Goal: Information Seeking & Learning: Understand process/instructions

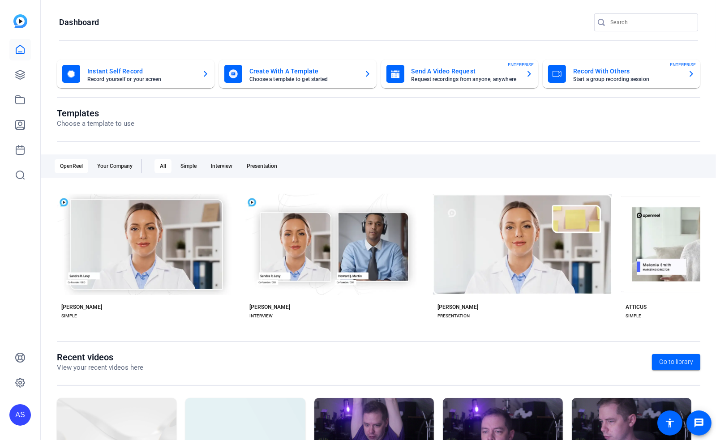
click at [0, 0] on span "Closed For Holiday" at bounding box center [0, 0] width 0 height 0
click at [0, 0] on div at bounding box center [0, 0] width 0 height 0
click at [0, 0] on div "OpenReel will be closed [DATE] - [DATE]-[DATE]." at bounding box center [0, 0] width 0 height 0
click at [0, 0] on div "OpenReel support will be unavailable [DATE] - [DATE]-11th. If you need any assi…" at bounding box center [0, 0] width 0 height 0
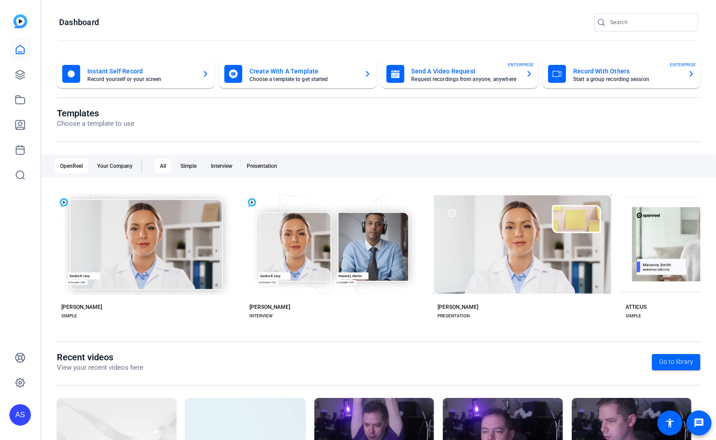
click at [0, 0] on div "OpenReel support will be unavailable [DATE] - [DATE]-[DATE]. If you need any as…" at bounding box center [0, 0] width 0 height 0
click at [0, 0] on icon at bounding box center [0, 0] width 0 height 0
click at [0, 0] on div "If you need any assistance, please visit our HelpCenter , or reach out to our S…" at bounding box center [0, 0] width 0 height 0
click at [0, 0] on span "If you need any assistance, please visit our HelpCenter , or reach out to our S…" at bounding box center [0, 0] width 0 height 0
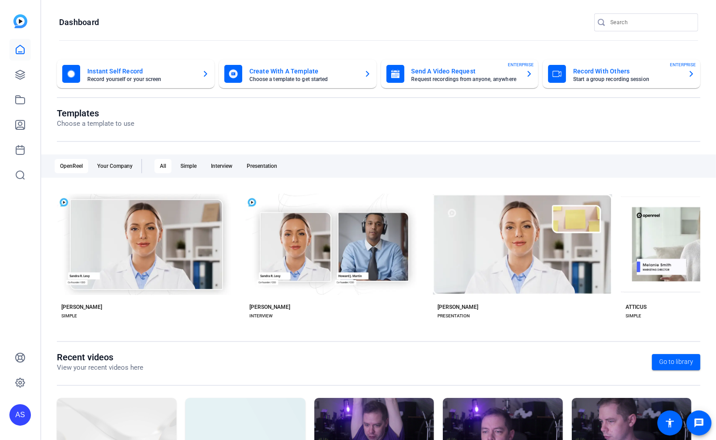
click at [0, 0] on div "If you need any assistance, please visit our HelpCenter , or reach out to our S…" at bounding box center [0, 0] width 0 height 0
click at [0, 0] on div at bounding box center [0, 0] width 0 height 0
click at [0, 0] on span "If you need any assistance, please visit our HelpCenter , or reach out to our S…" at bounding box center [0, 0] width 0 height 0
click at [0, 0] on icon at bounding box center [0, 0] width 0 height 0
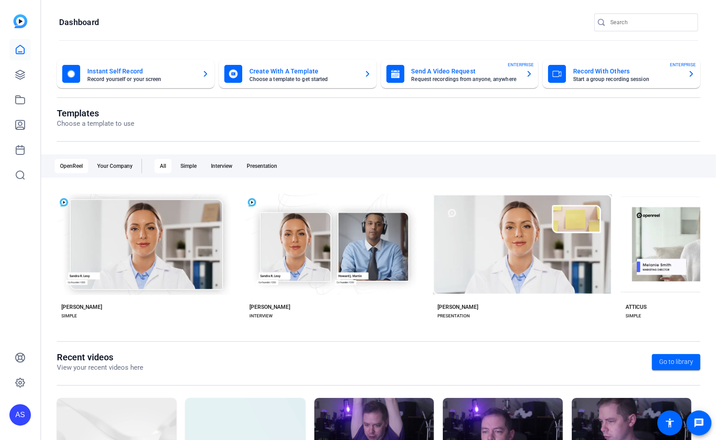
click at [0, 0] on div "The OpenReel platform will still be operational during these days If you need a…" at bounding box center [0, 0] width 0 height 0
click at [0, 0] on icon at bounding box center [0, 0] width 0 height 0
click at [0, 0] on div "Frequency" at bounding box center [0, 0] width 0 height 0
click at [0, 0] on div "Embedding" at bounding box center [0, 0] width 0 height 0
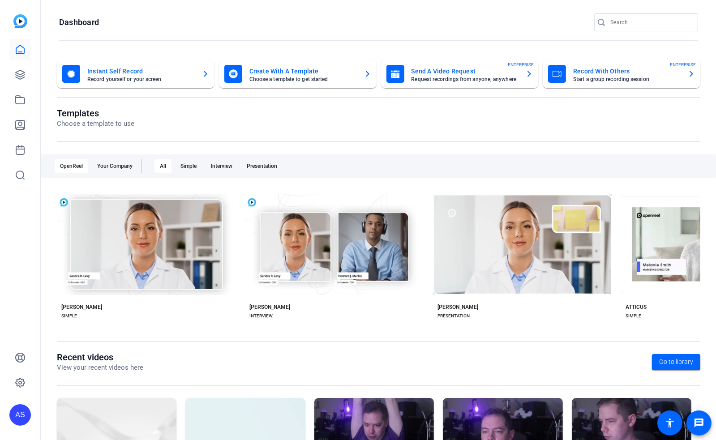
click at [0, 0] on div "Design" at bounding box center [0, 0] width 0 height 0
click at [0, 0] on div "Settings" at bounding box center [0, 0] width 0 height 0
click at [0, 0] on span "Back to Navigation" at bounding box center [0, 0] width 0 height 0
click at [0, 0] on span "Next" at bounding box center [0, 0] width 0 height 0
